Goal: Task Accomplishment & Management: Manage account settings

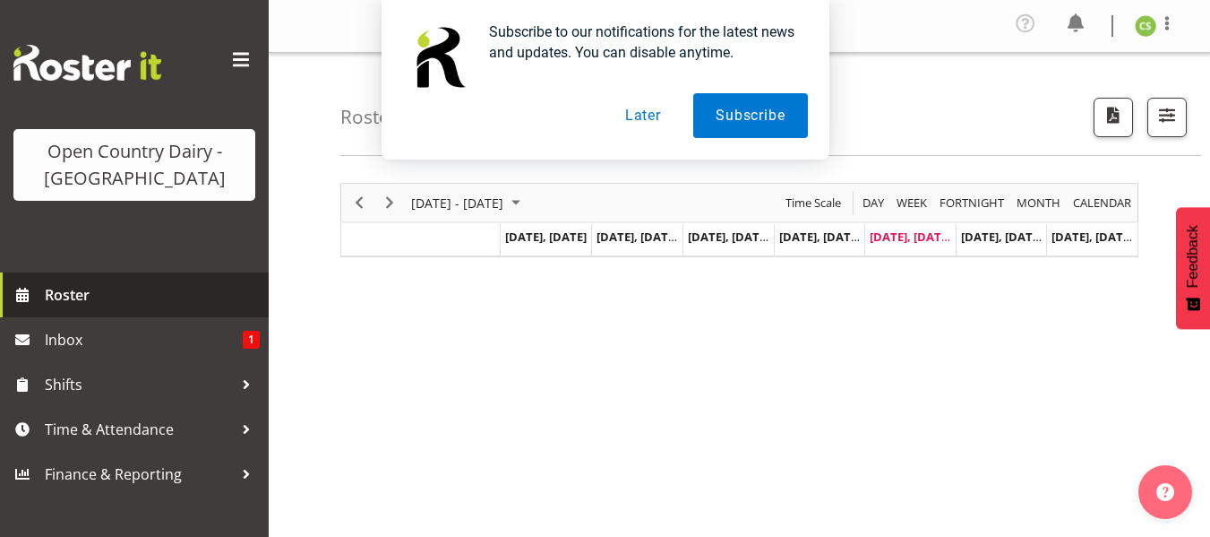
click at [81, 288] on span "Roster" at bounding box center [152, 294] width 215 height 27
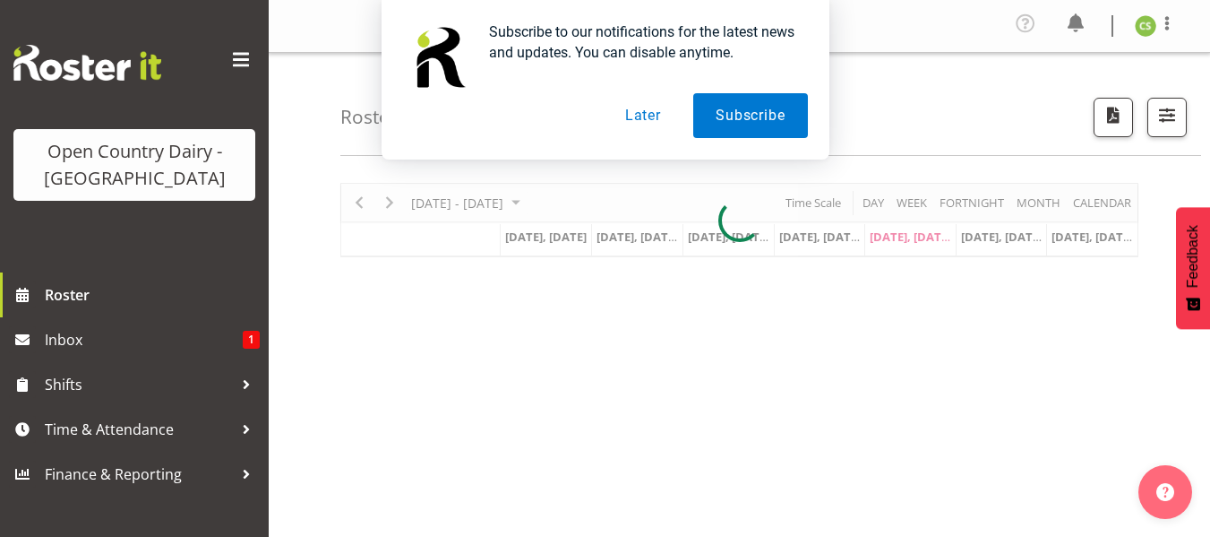
click at [655, 113] on button "Later" at bounding box center [643, 115] width 81 height 45
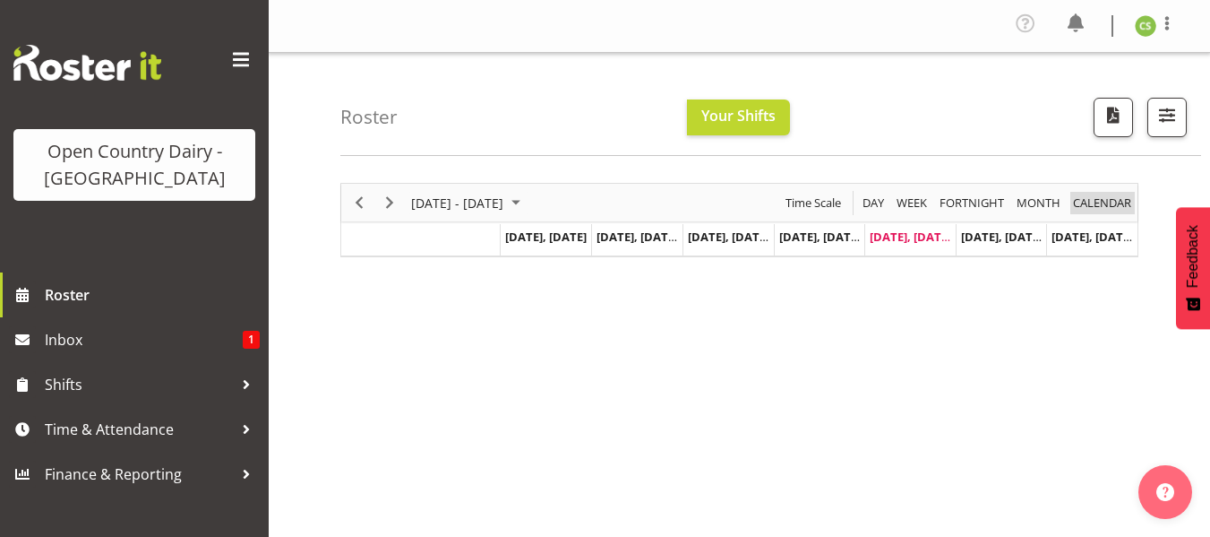
click at [1085, 199] on span "calendar" at bounding box center [1103, 203] width 62 height 22
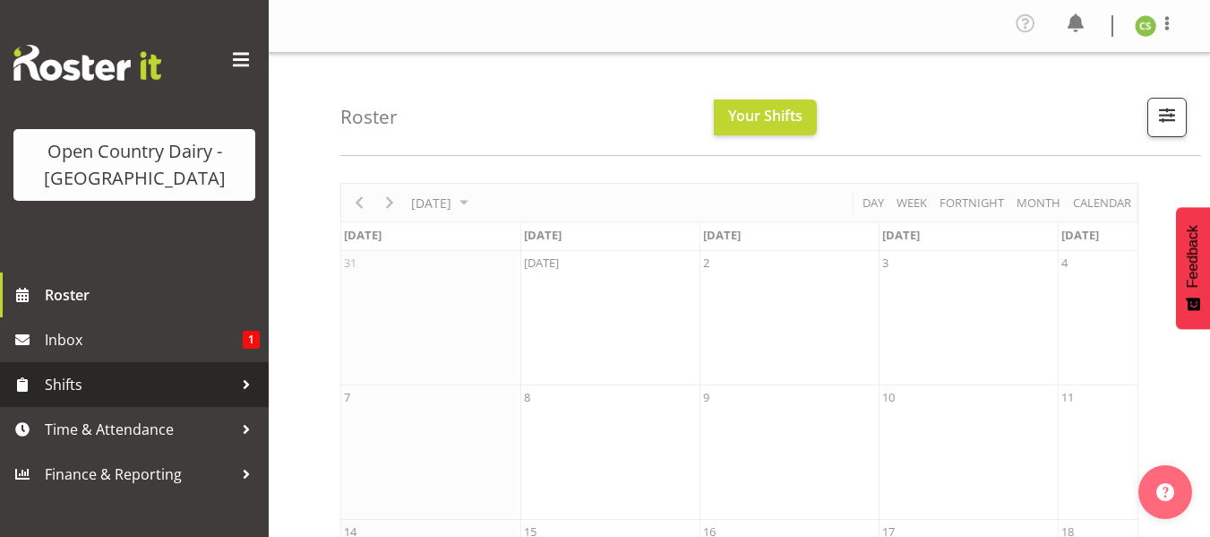
click at [110, 388] on span "Shifts" at bounding box center [139, 384] width 188 height 27
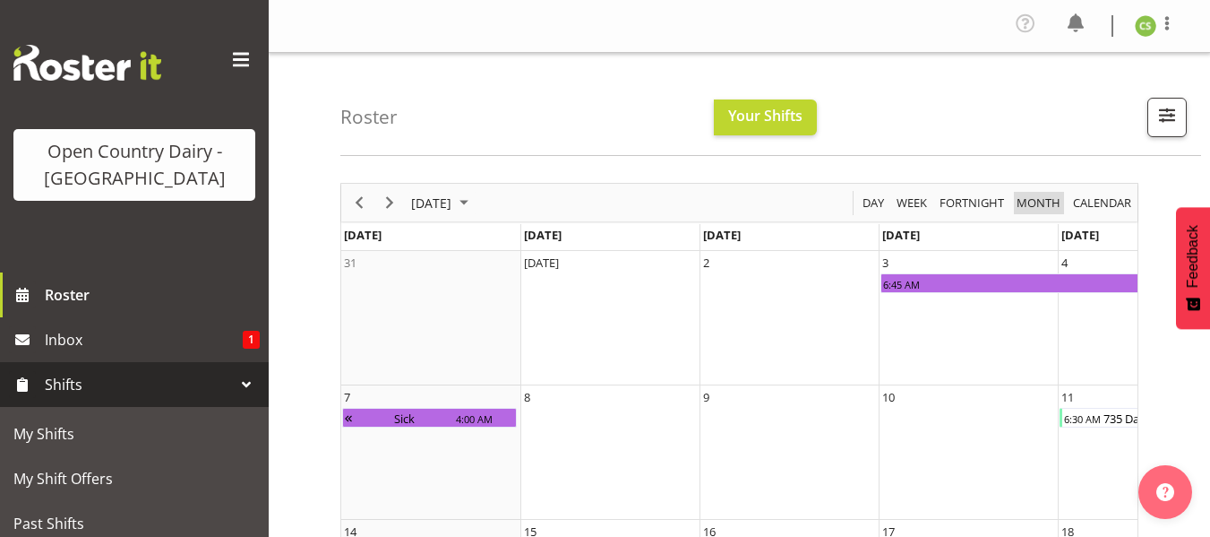
click at [1036, 197] on span "Month" at bounding box center [1038, 203] width 47 height 22
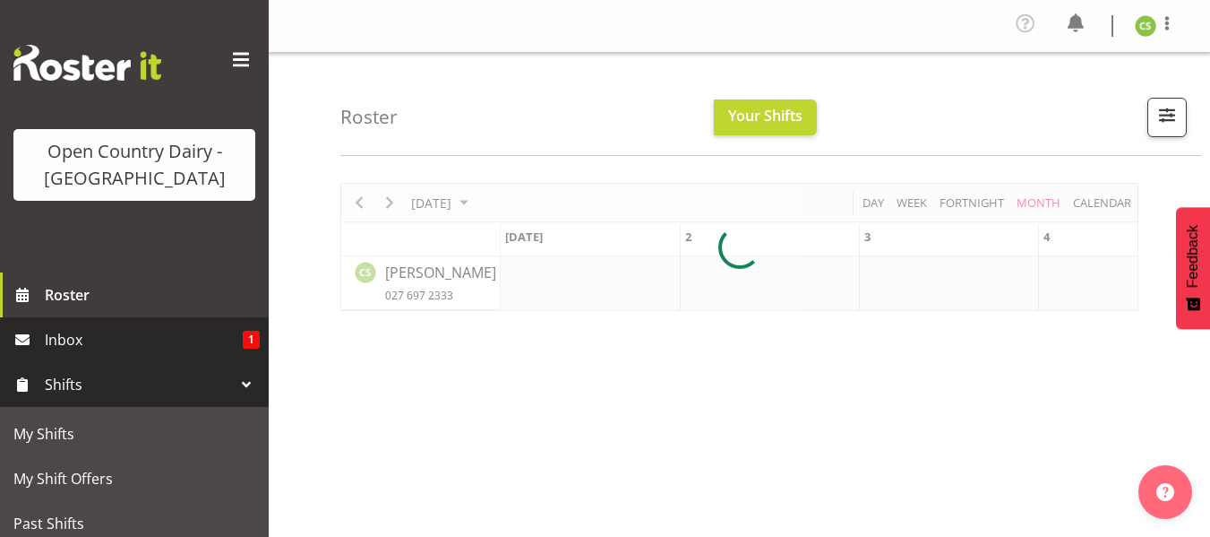
click at [99, 340] on span "Inbox" at bounding box center [144, 339] width 198 height 27
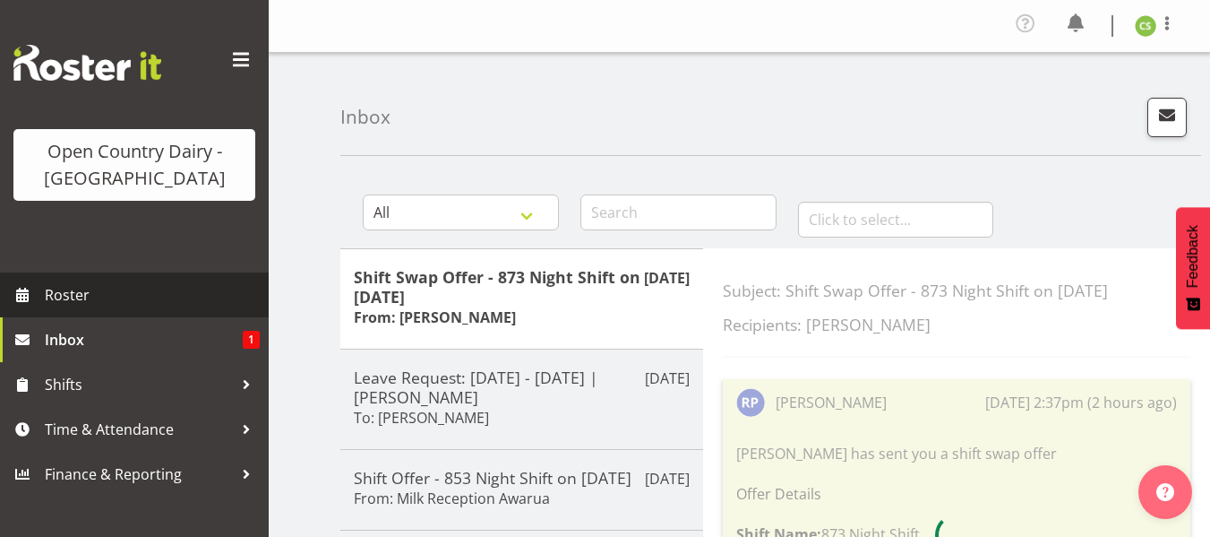
click at [89, 290] on span "Roster" at bounding box center [152, 294] width 215 height 27
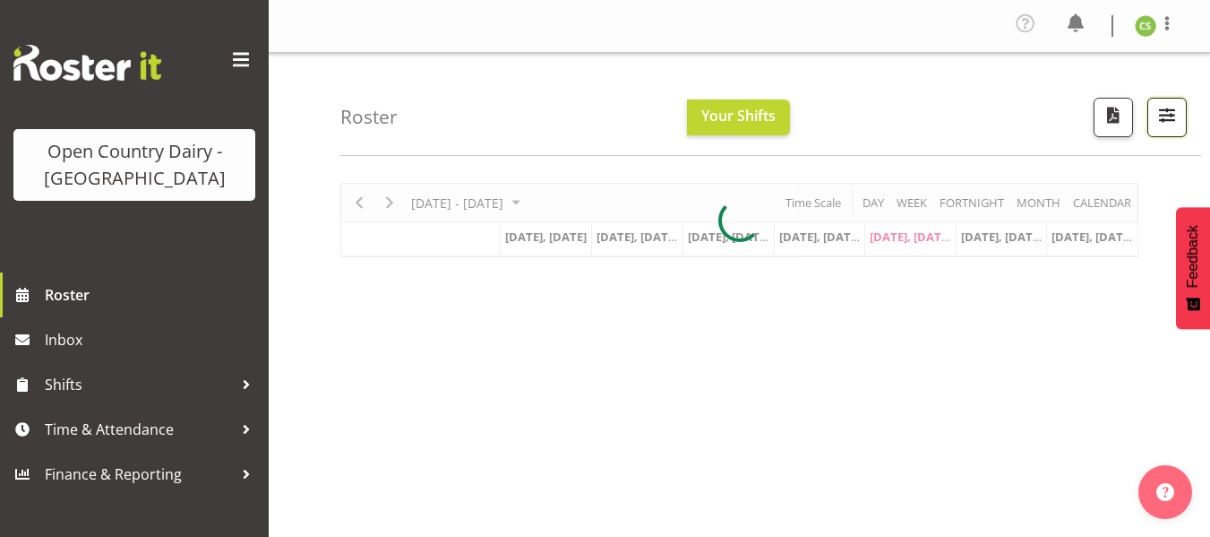
click at [1167, 109] on span "button" at bounding box center [1167, 114] width 23 height 23
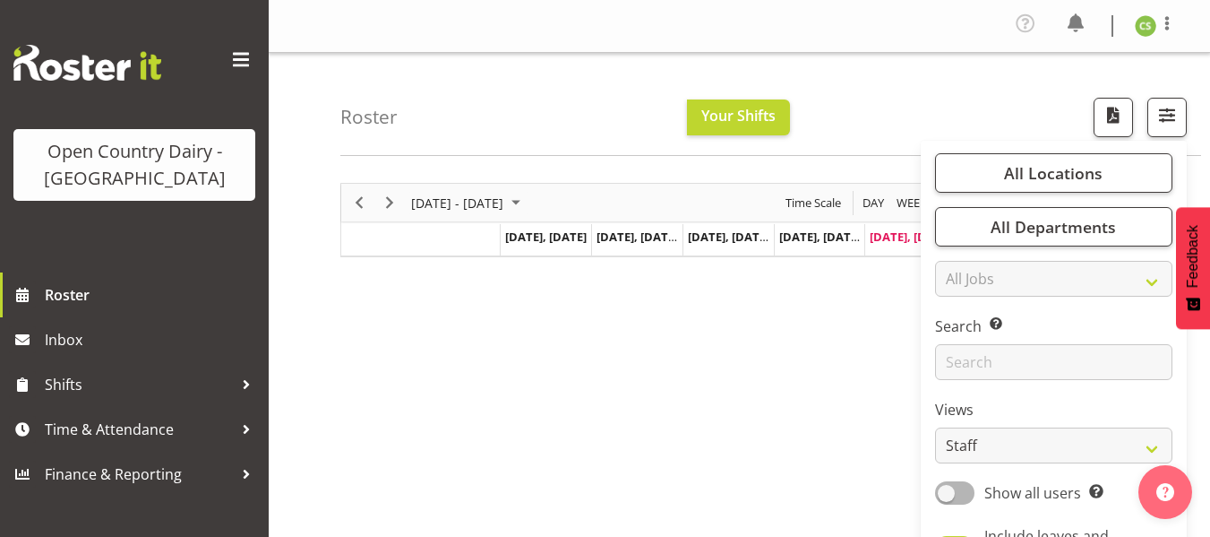
click at [577, 319] on div "September 01 - 07, 2025 Today Day Week Fortnight Month calendar Month Agenda Ti…" at bounding box center [775, 527] width 870 height 717
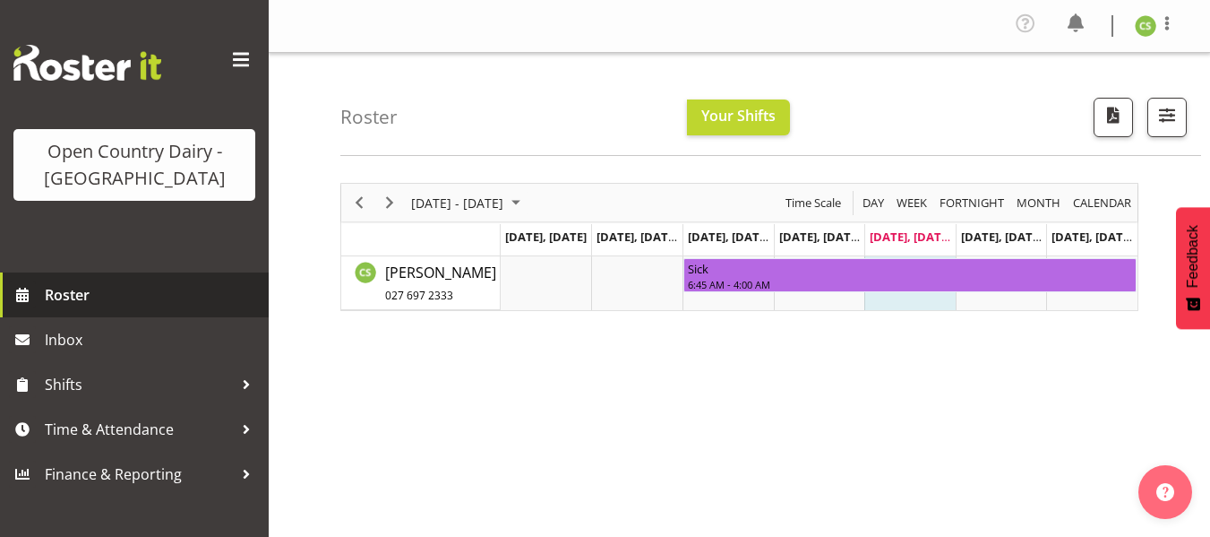
click at [73, 290] on span "Roster" at bounding box center [152, 294] width 215 height 27
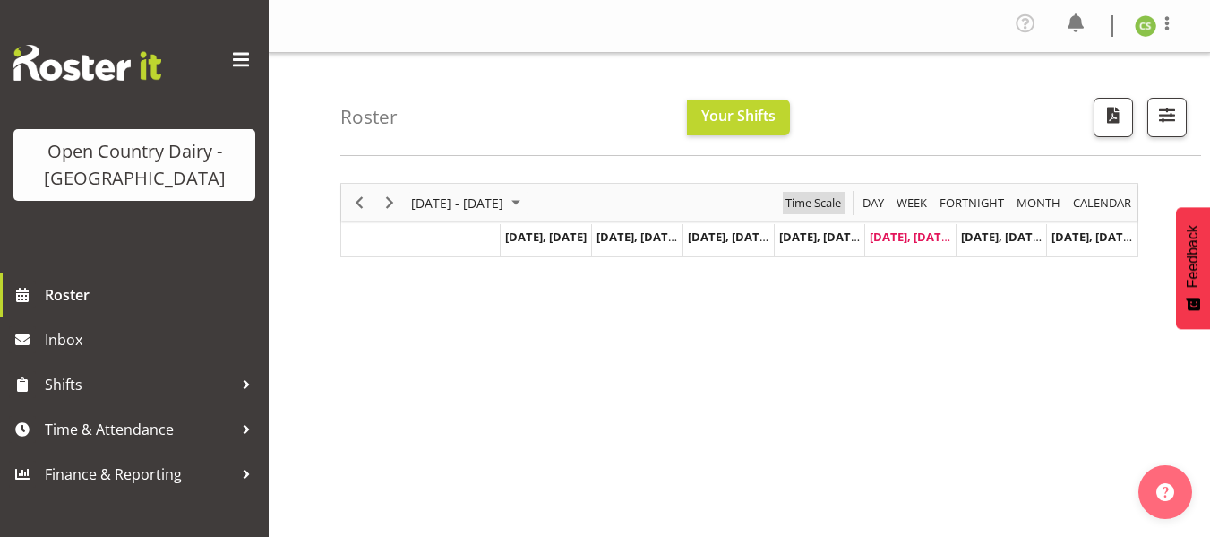
click at [815, 194] on span "Time Scale" at bounding box center [813, 203] width 59 height 22
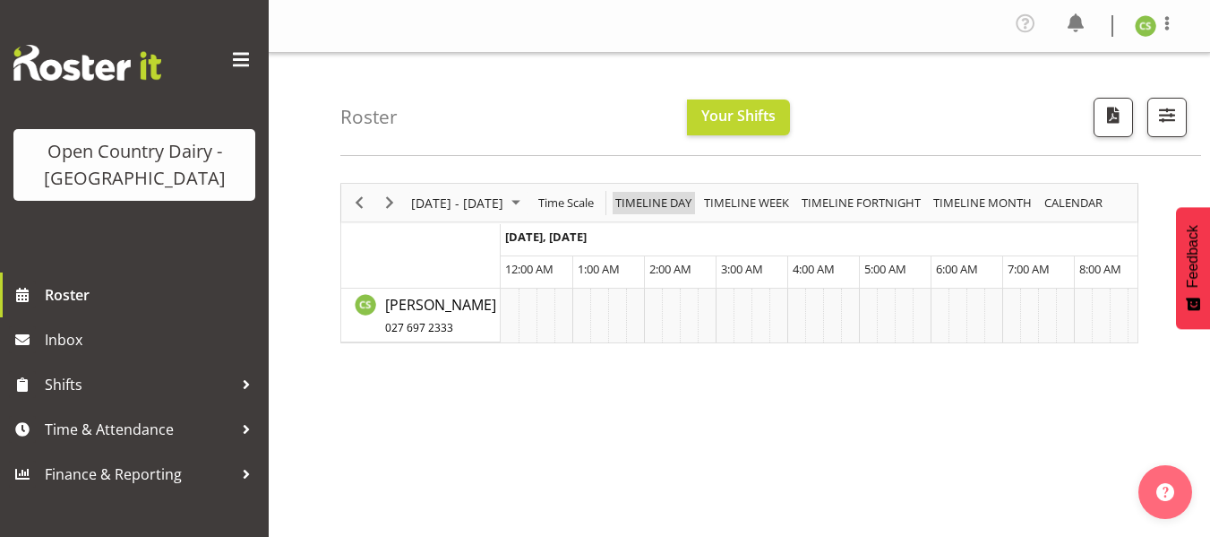
click at [651, 204] on span "Timeline Day" at bounding box center [654, 203] width 80 height 22
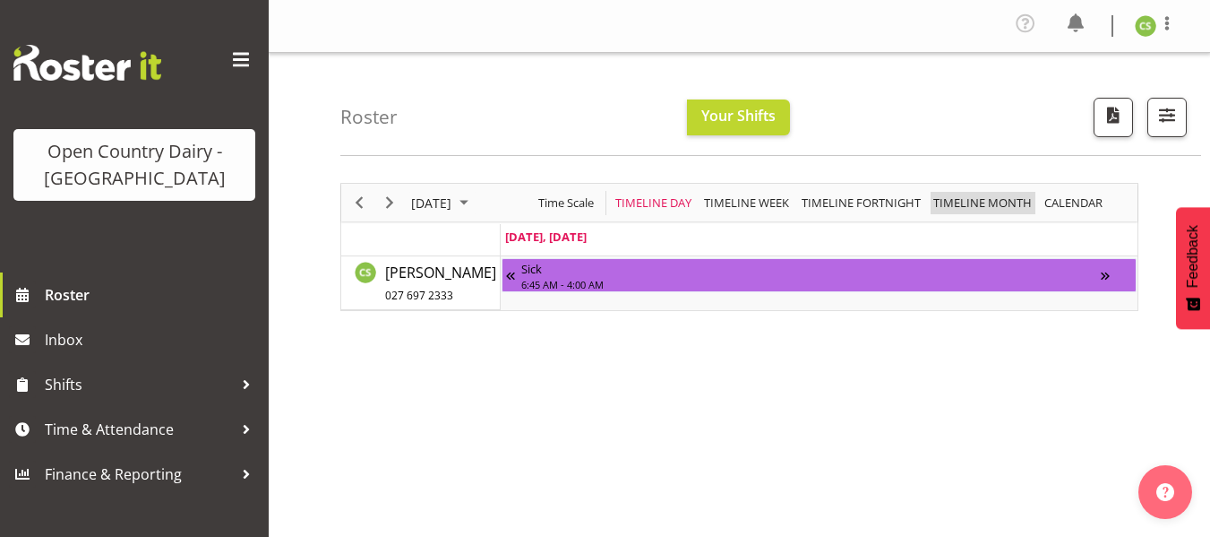
click at [972, 206] on span "Timeline Month" at bounding box center [983, 203] width 102 height 22
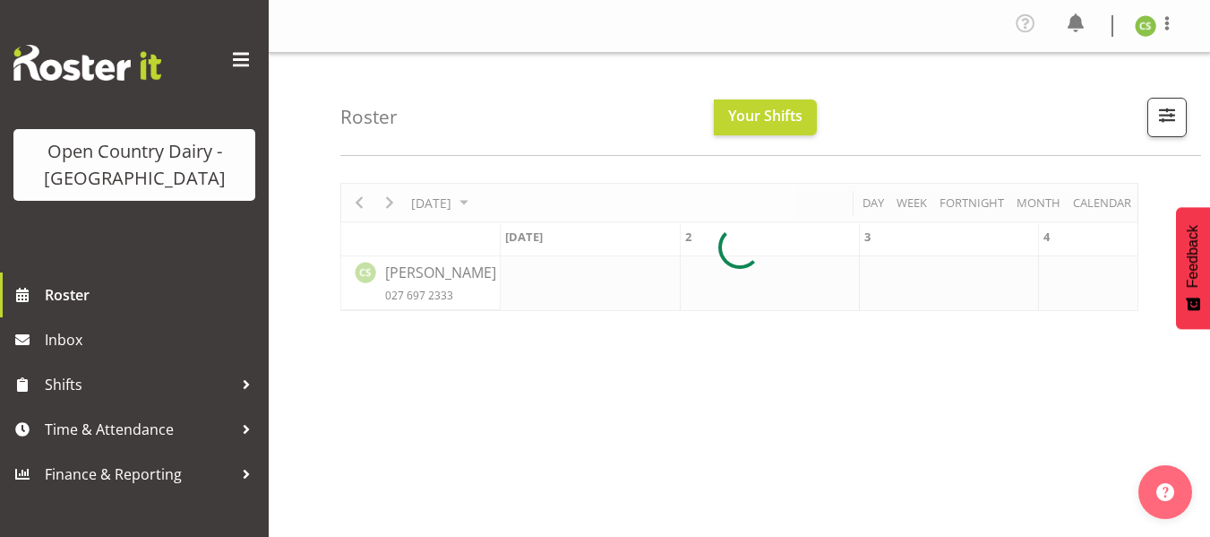
click at [1107, 202] on div at bounding box center [739, 247] width 798 height 128
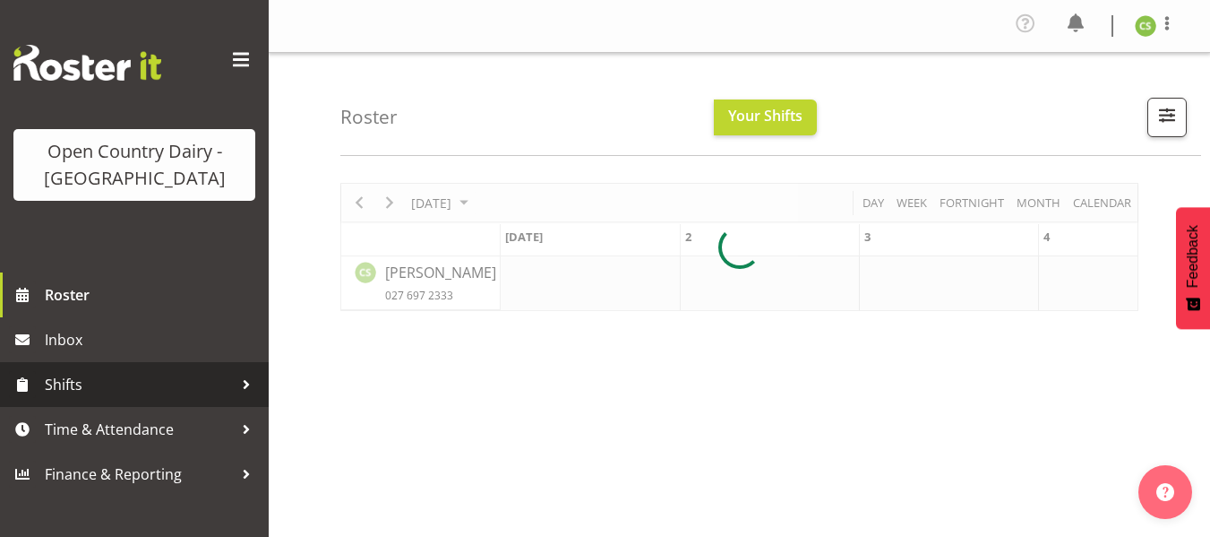
click at [125, 377] on span "Shifts" at bounding box center [139, 384] width 188 height 27
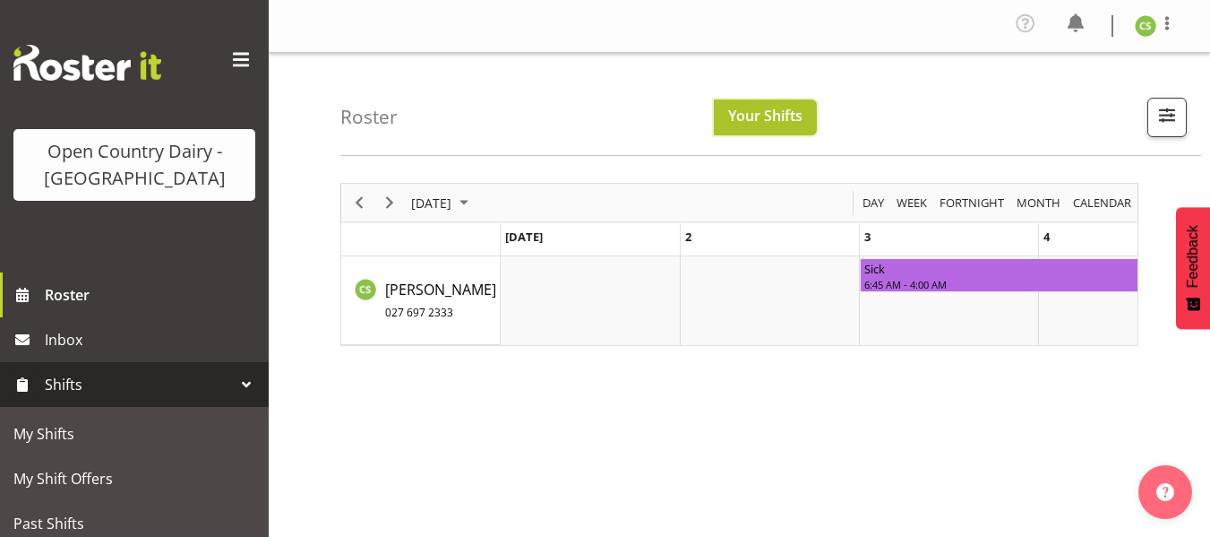
click at [762, 111] on span "Your Shifts" at bounding box center [765, 116] width 74 height 20
click at [769, 117] on span "Your Shifts" at bounding box center [765, 116] width 74 height 20
drag, startPoint x: 1207, startPoint y: 47, endPoint x: 1213, endPoint y: 126, distance: 80.0
click at [1210, 126] on html "Open Country Dairy - South Island Roster Inbox Shifts My Shifts My Shift Offers…" at bounding box center [605, 268] width 1210 height 537
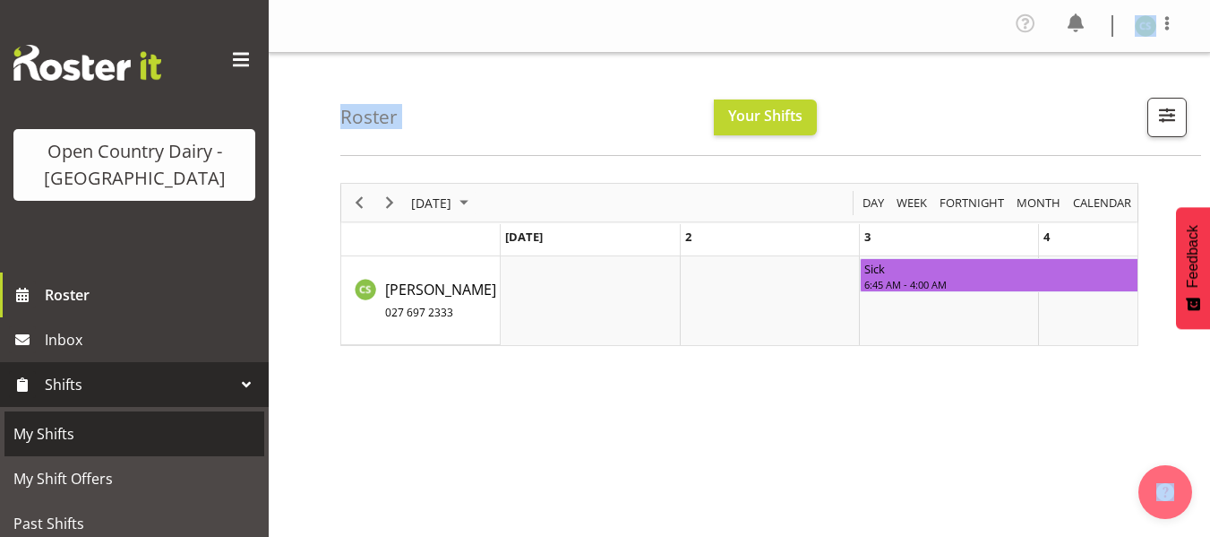
click at [67, 428] on span "My Shifts" at bounding box center [134, 433] width 242 height 27
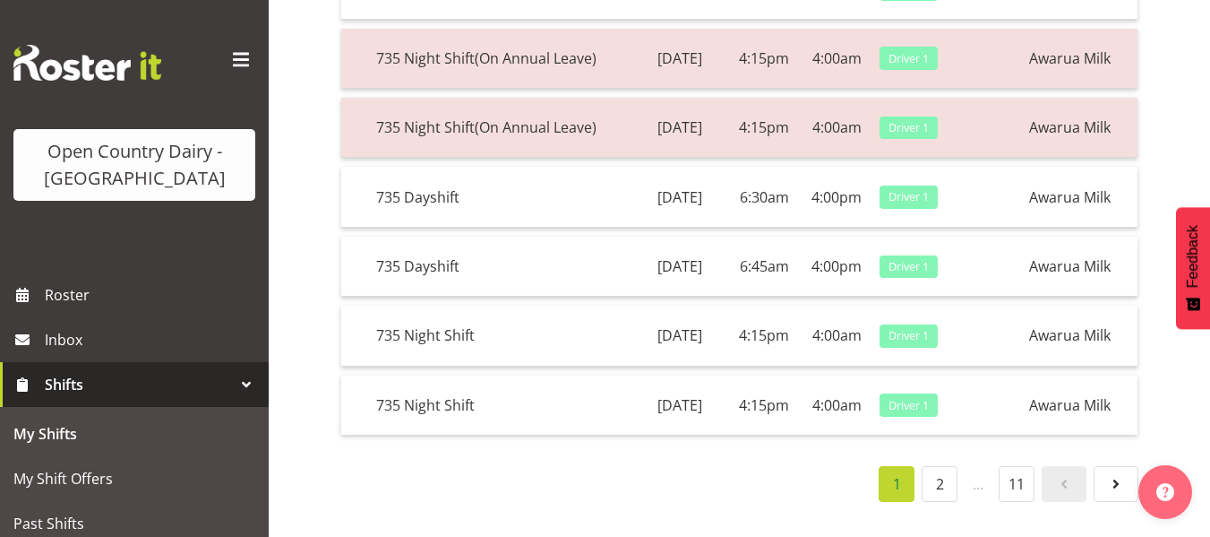
scroll to position [502, 0]
click at [935, 471] on link "2" at bounding box center [940, 484] width 36 height 36
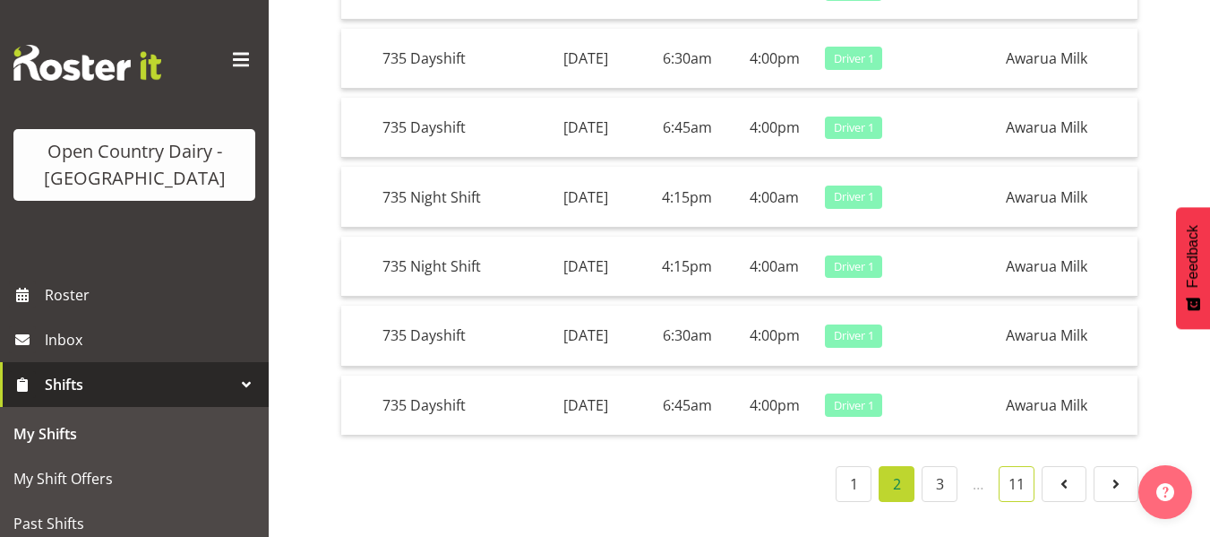
click at [1010, 466] on link "11" at bounding box center [1017, 484] width 36 height 36
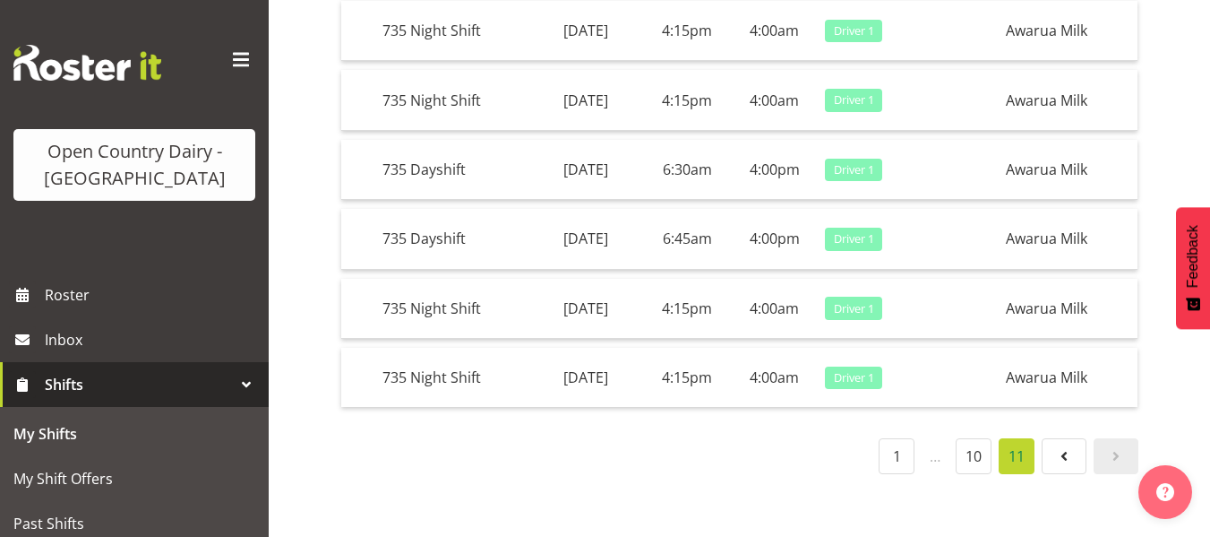
scroll to position [245, 0]
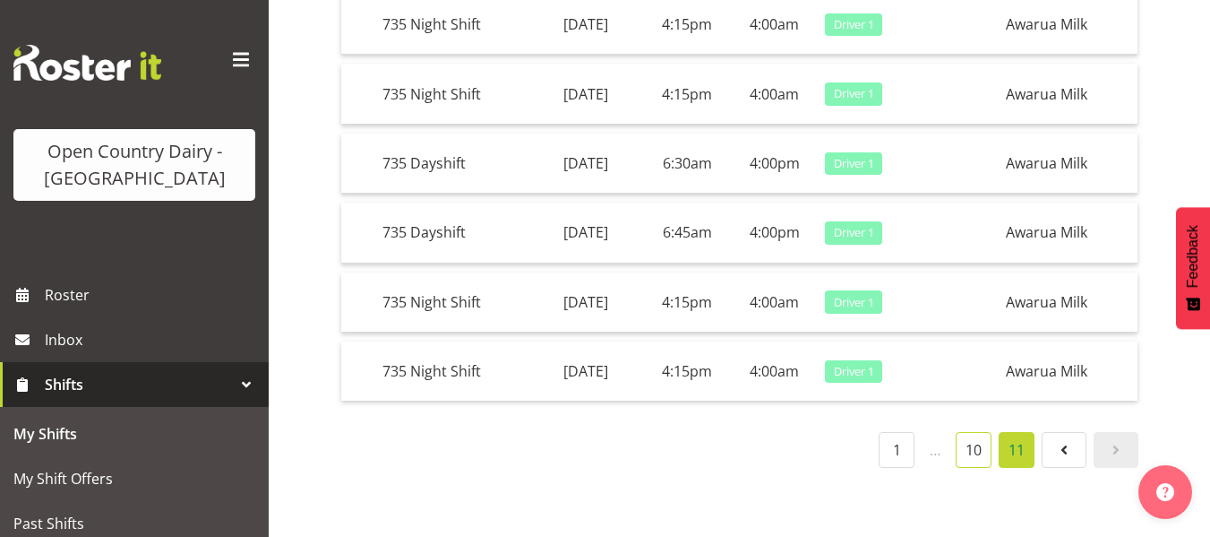
click at [968, 449] on link "10" at bounding box center [974, 450] width 36 height 36
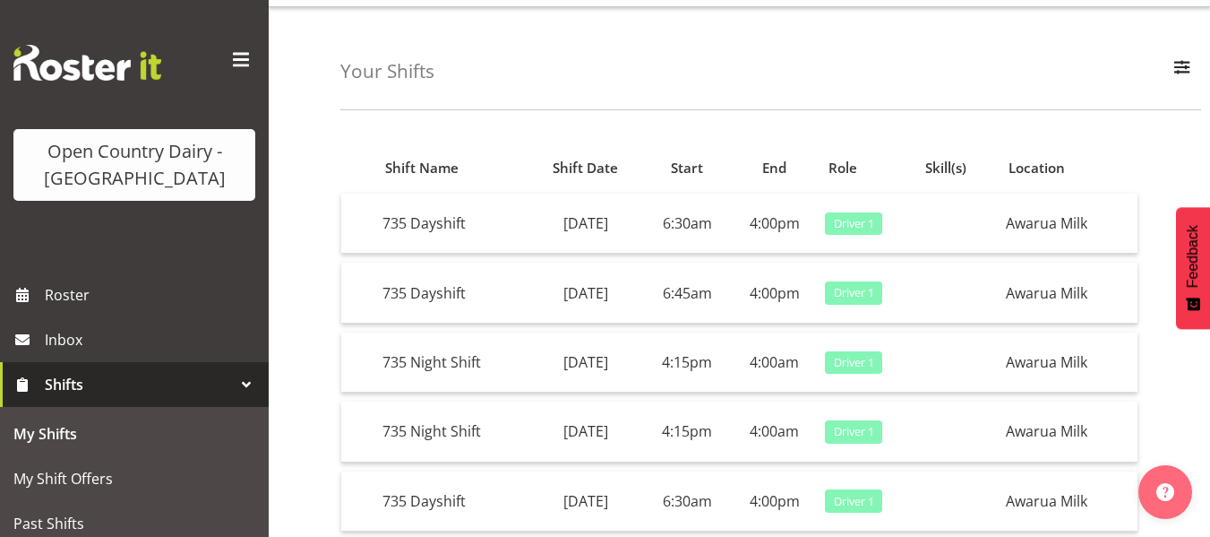
scroll to position [0, 0]
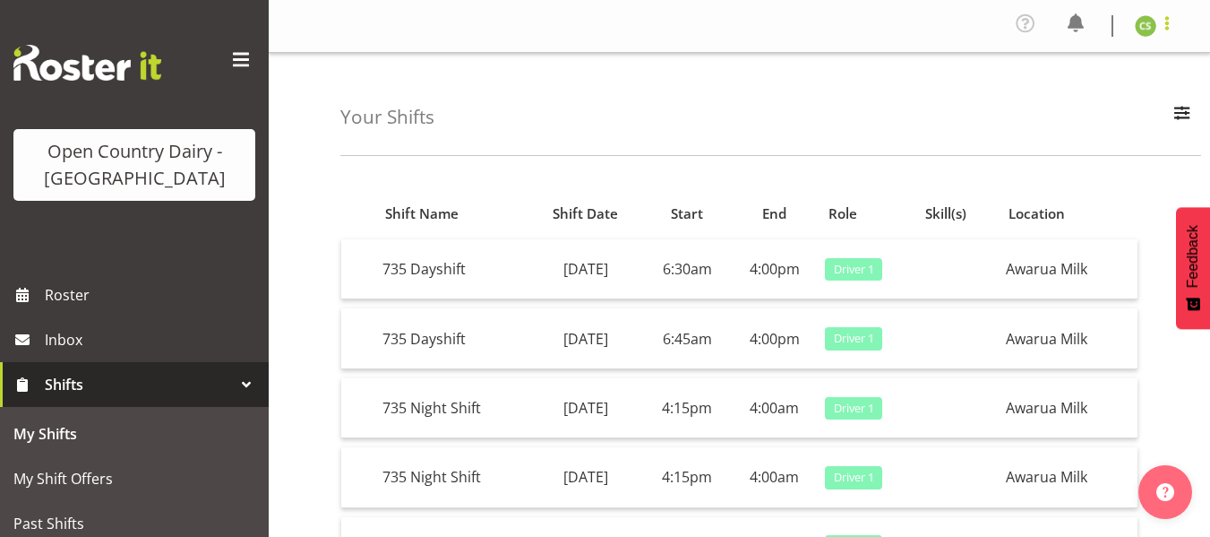
click at [1168, 29] on span at bounding box center [1168, 24] width 22 height 22
click at [1068, 99] on link "Log Out" at bounding box center [1092, 98] width 172 height 32
